Goal: Complete application form

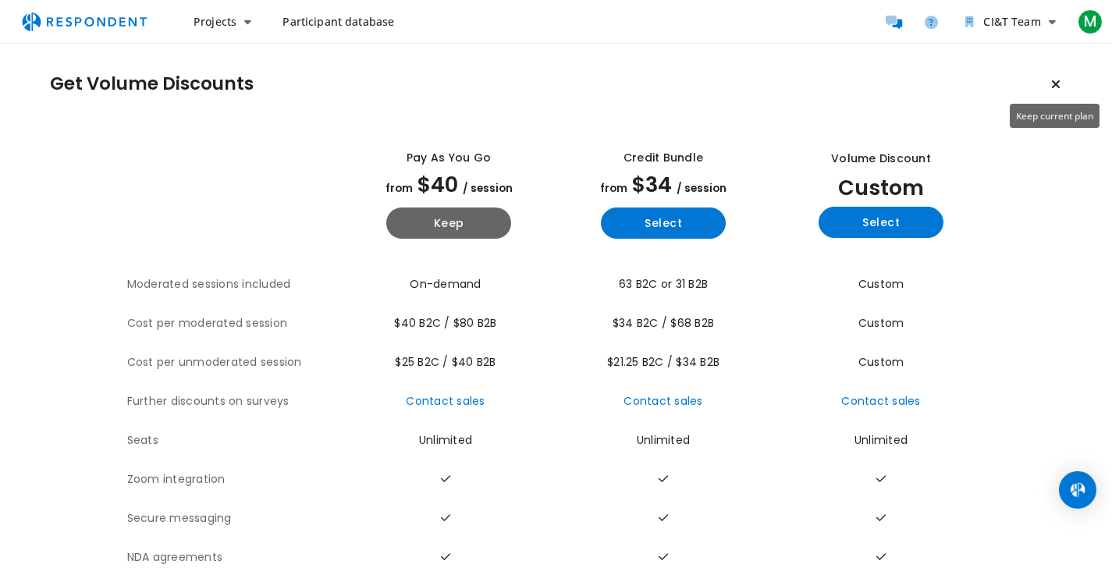
click at [1058, 83] on icon "Keep current plan" at bounding box center [1055, 84] width 9 height 12
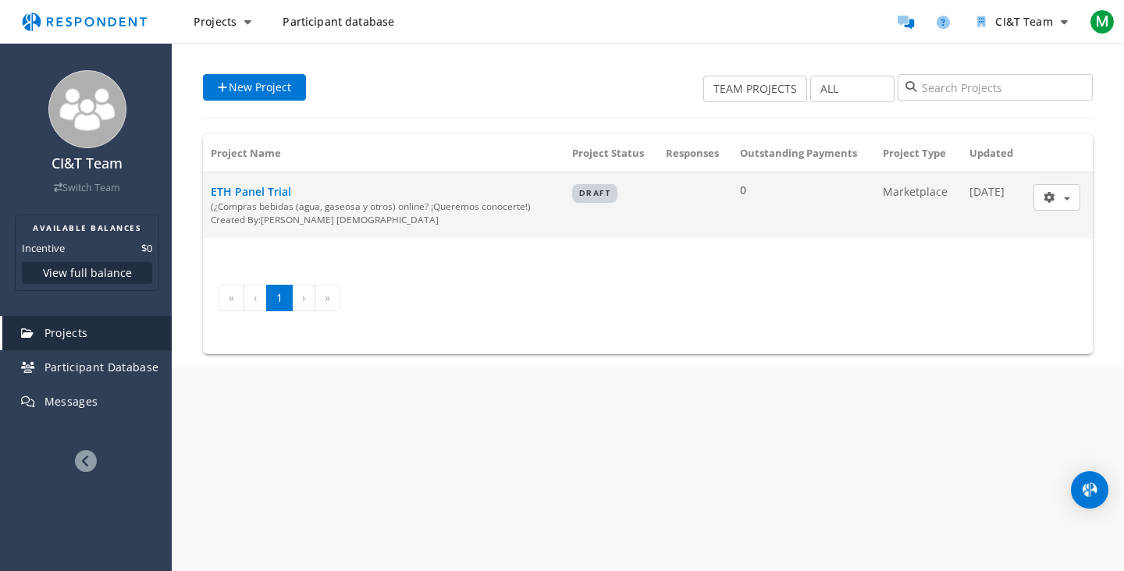
click at [326, 206] on div "(¿Compras bebidas (agua, gaseosa y otros) online? ¡Queremos conocerte!)" at bounding box center [384, 206] width 346 height 13
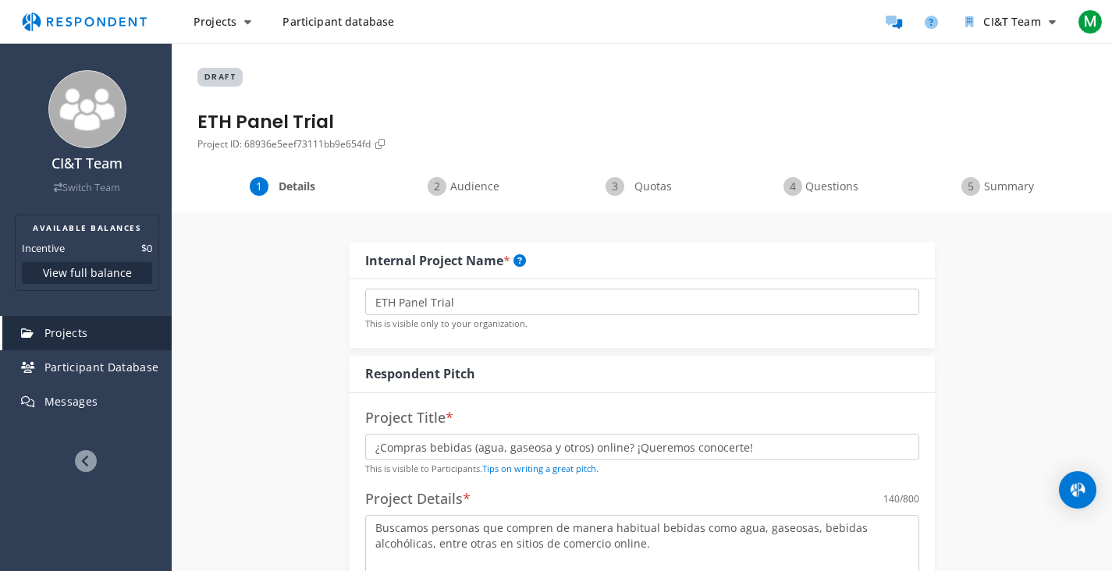
click at [781, 194] on div "Questions" at bounding box center [820, 186] width 178 height 19
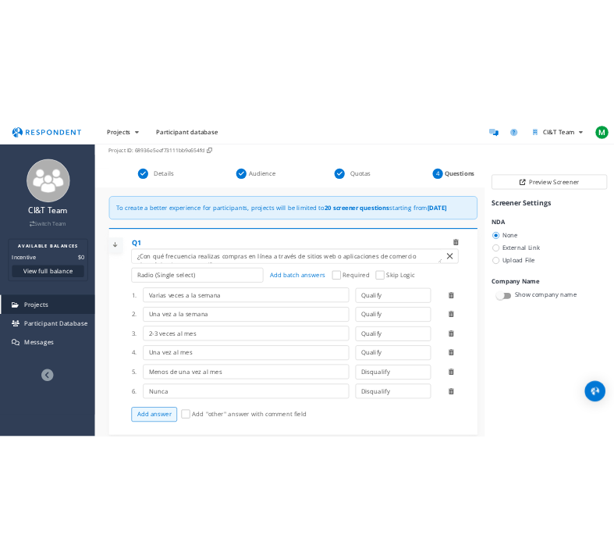
scroll to position [10, 0]
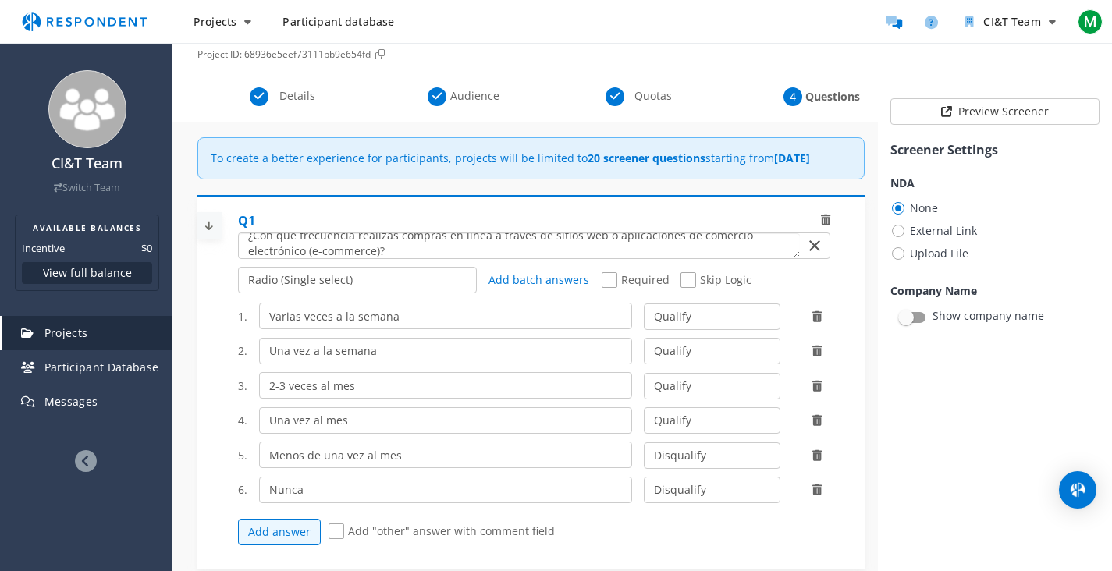
click at [413, 258] on textarea "Which of the following categories best describes your firm's total assets under…" at bounding box center [519, 245] width 560 height 25
drag, startPoint x: 261, startPoint y: 333, endPoint x: 311, endPoint y: 501, distance: 176.1
click at [311, 501] on div "1. Varias veces a la semana Qualify Disqualify 2. Una vez a la semana Qualify D…" at bounding box center [540, 424] width 604 height 258
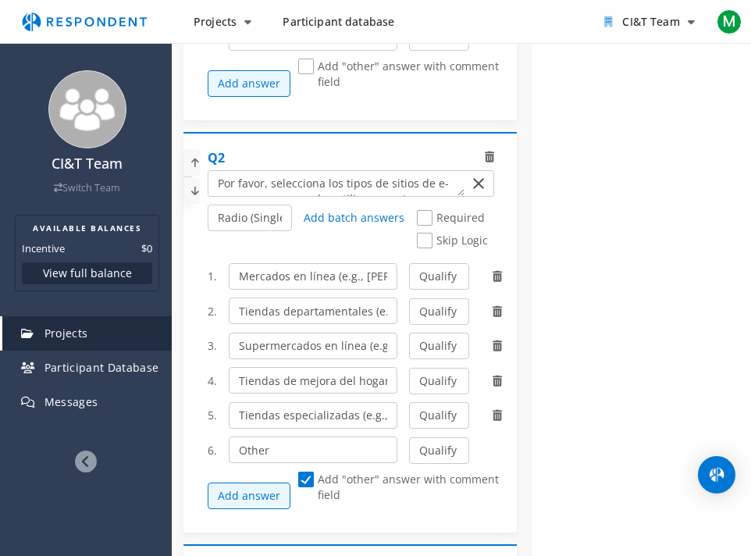
scroll to position [449, 0]
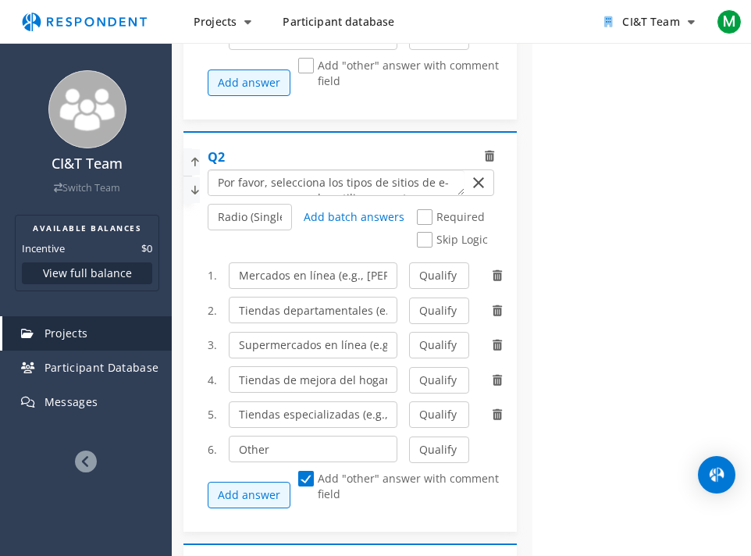
click at [276, 195] on textarea "Which of the following categories best describes your firm's total assets under…" at bounding box center [336, 182] width 256 height 25
click at [294, 283] on input "Mercados en línea (e.g., [PERSON_NAME] Libre, Amazon)" at bounding box center [313, 275] width 168 height 27
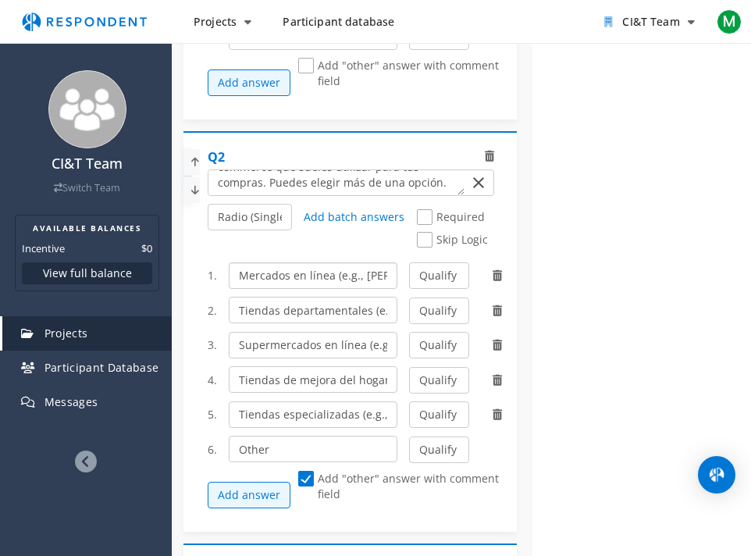
click at [294, 283] on input "Mercados en línea (e.g., [PERSON_NAME] Libre, Amazon)" at bounding box center [313, 275] width 168 height 27
click at [286, 323] on input "Tiendas departamentales (e.g., [GEOGRAPHIC_DATA][PERSON_NAME][PERSON_NAME], [GE…" at bounding box center [313, 310] width 168 height 27
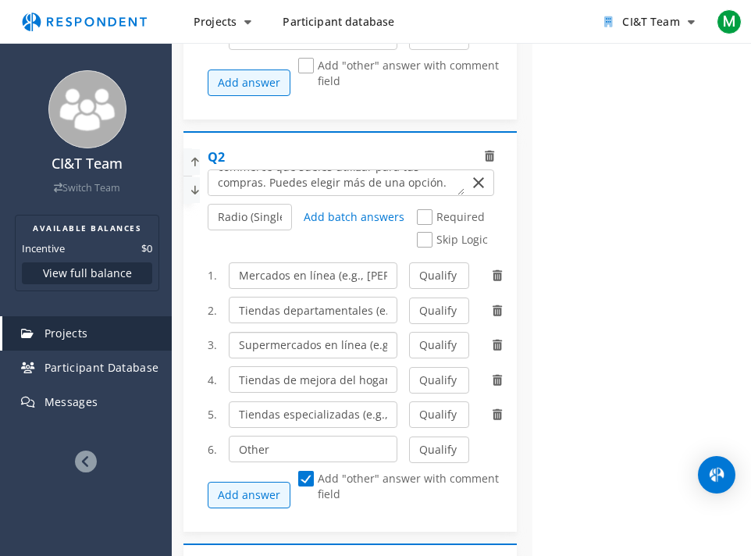
click at [293, 354] on input "Supermercados en línea (e.g., [GEOGRAPHIC_DATA], [GEOGRAPHIC_DATA])" at bounding box center [313, 345] width 168 height 27
click at [269, 386] on input "Tiendas de mejora del hogar (e.g., The Home Depot, [GEOGRAPHIC_DATA][PERSON_NAM…" at bounding box center [313, 379] width 168 height 27
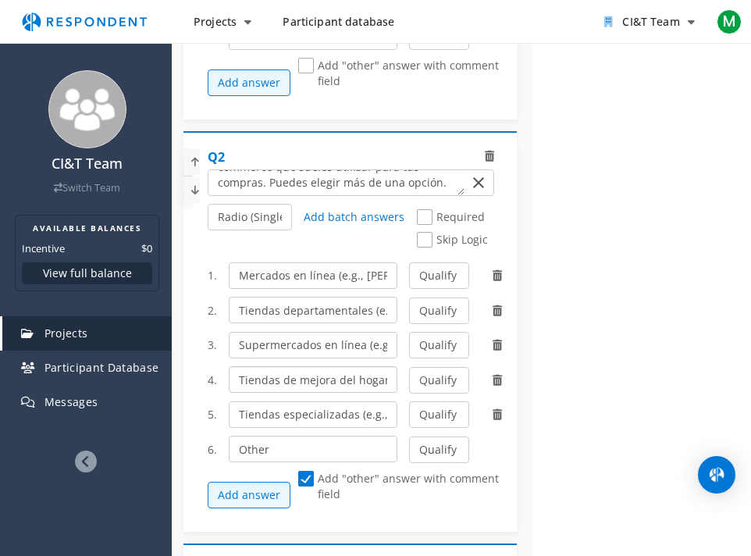
click at [269, 386] on input "Tiendas de mejora del hogar (e.g., The Home Depot, [GEOGRAPHIC_DATA][PERSON_NAM…" at bounding box center [313, 379] width 168 height 27
click at [269, 428] on input "Tiendas especializadas (e.g., tiendas de ropa, tecnología)" at bounding box center [313, 414] width 168 height 27
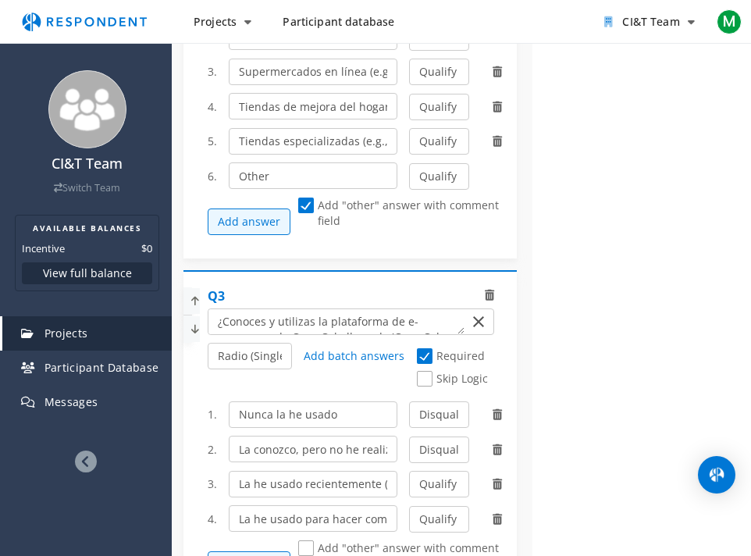
scroll to position [976, 0]
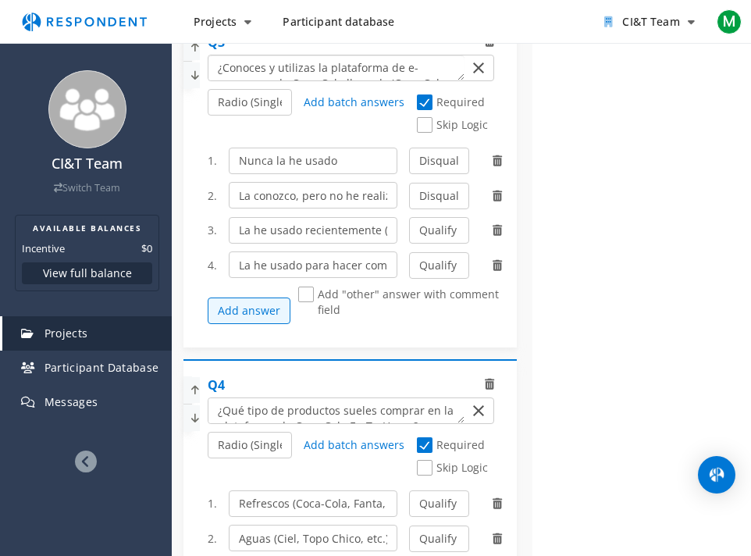
click at [379, 80] on textarea "Which of the following categories best describes your firm's total assets under…" at bounding box center [336, 67] width 256 height 25
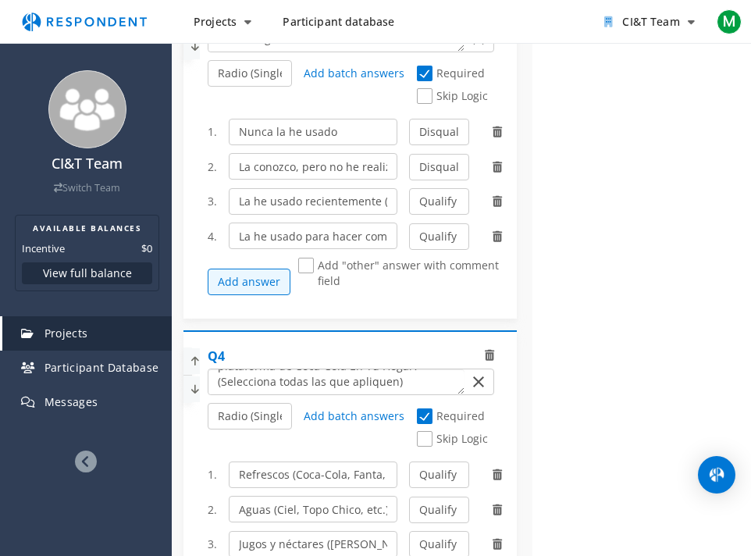
click at [325, 394] on textarea "Which of the following categories best describes your firm's total assets under…" at bounding box center [336, 381] width 256 height 25
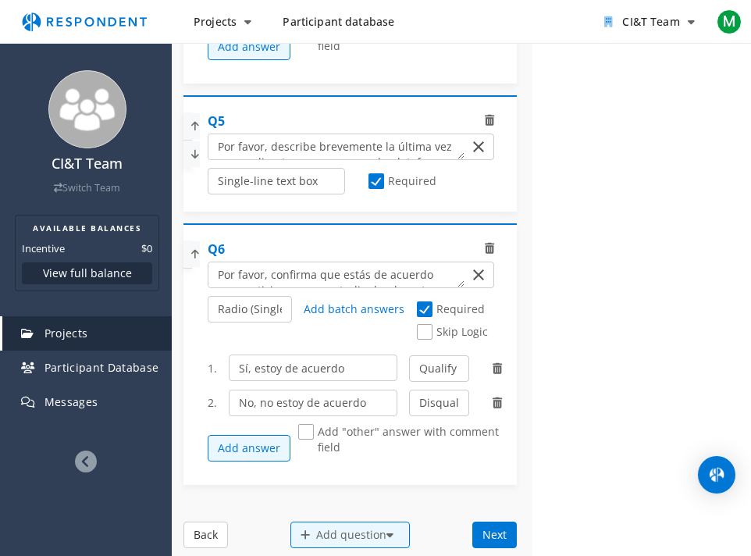
scroll to position [1803, 0]
